Goal: Transaction & Acquisition: Purchase product/service

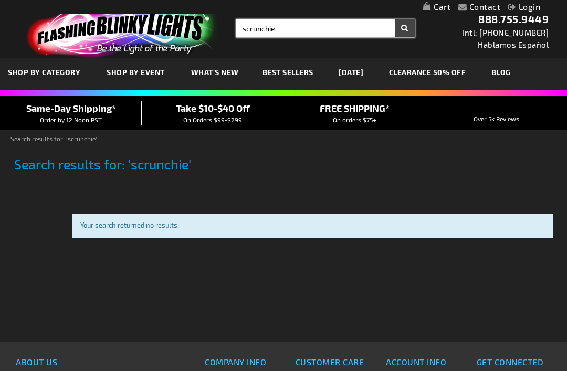
click at [317, 21] on input "scrunchie" at bounding box center [325, 28] width 178 height 18
click at [280, 29] on input "scrunchie" at bounding box center [325, 28] width 178 height 18
click at [424, 282] on div "Close dialog Get 10% Off Subscribe and save [DATE] Unlock Offer Submit" at bounding box center [283, 185] width 567 height 371
click at [288, 36] on input "scrunchie" at bounding box center [325, 28] width 178 height 18
click at [301, 26] on input "scrunchie" at bounding box center [325, 28] width 178 height 18
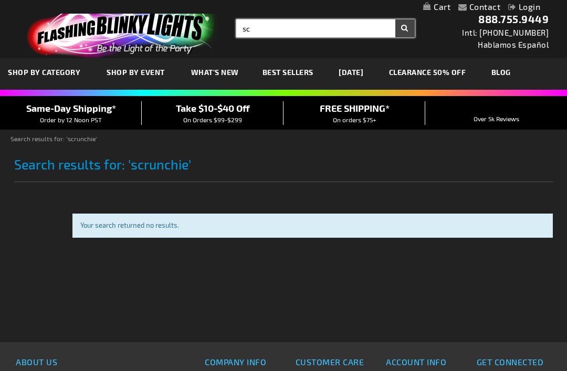
type input "s"
type input "Hair tie"
click at [404, 28] on button "Search" at bounding box center [404, 28] width 19 height 18
